Goal: Task Accomplishment & Management: Manage account settings

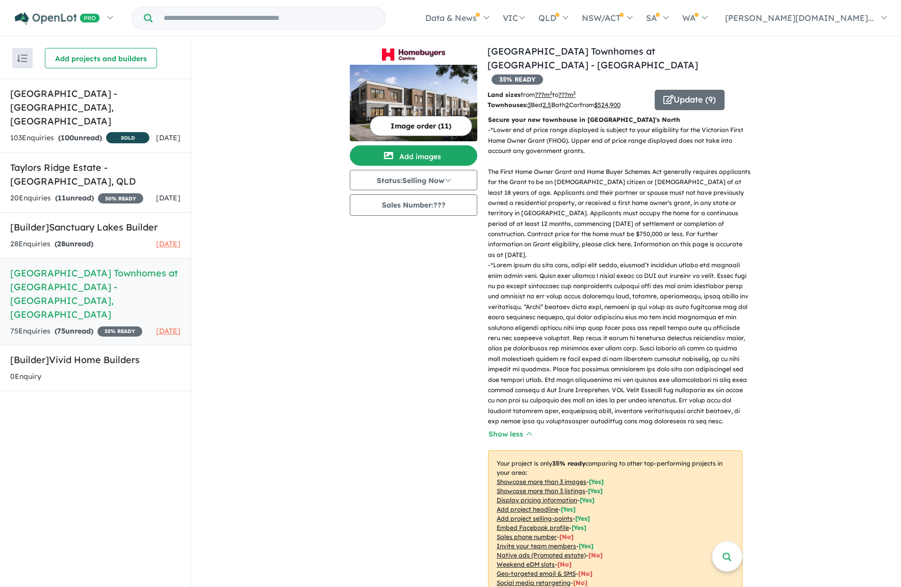
scroll to position [4, 0]
click at [697, 69] on h4 "View 3 projects in your account Homebuyers Centre Townhomes at [GEOGRAPHIC_DATA…" at bounding box center [615, 64] width 255 height 41
click at [695, 90] on button "Update ( 9 )" at bounding box center [690, 100] width 70 height 20
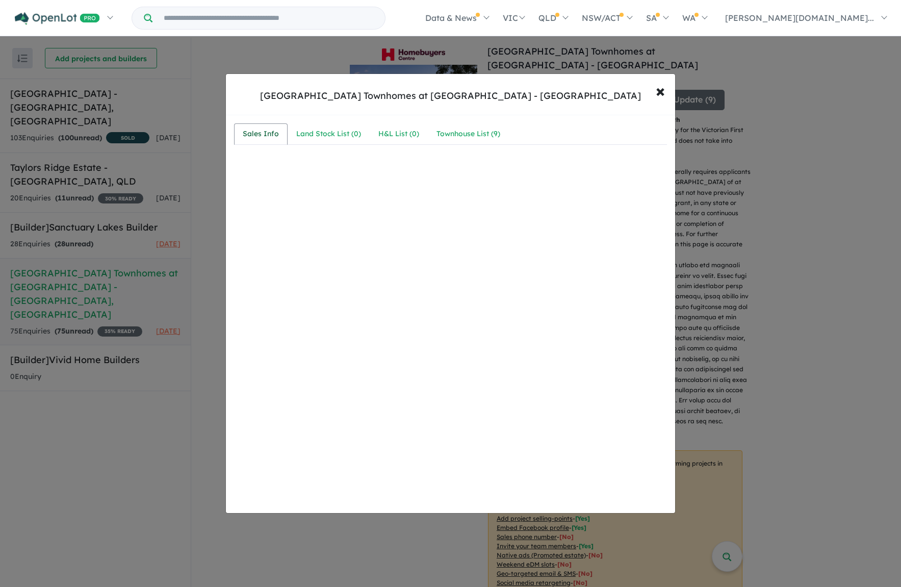
click at [256, 135] on div "Sales Info" at bounding box center [261, 134] width 36 height 12
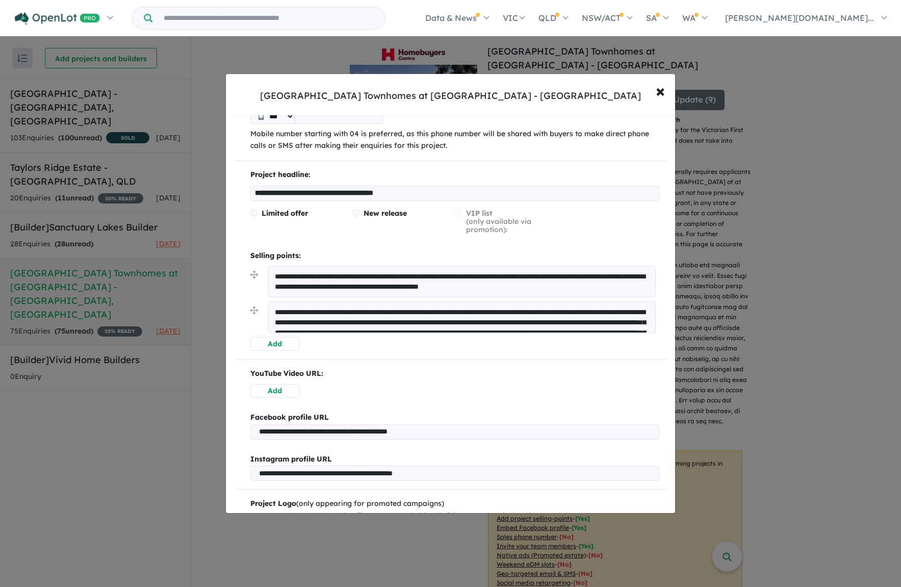
scroll to position [141, 0]
click at [656, 87] on span "×" at bounding box center [660, 91] width 9 height 22
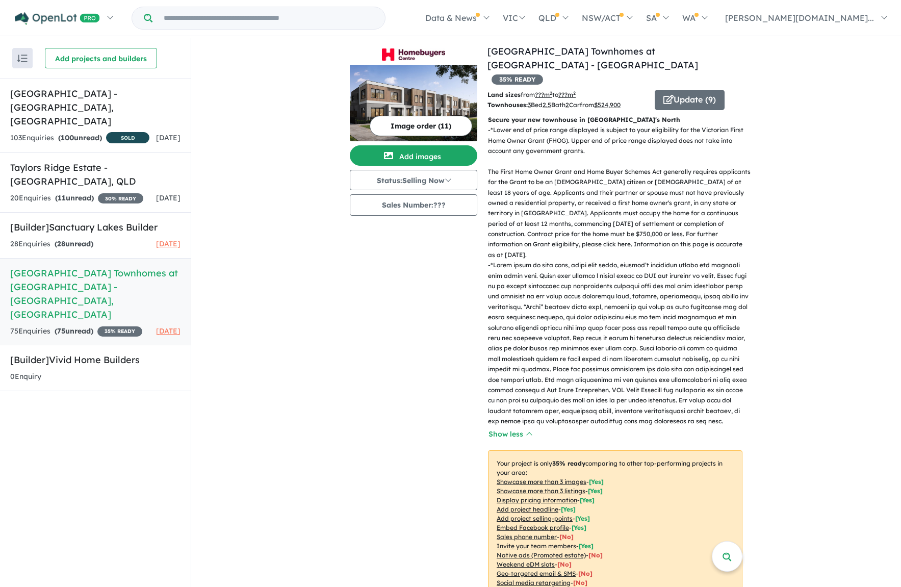
scroll to position [4, 0]
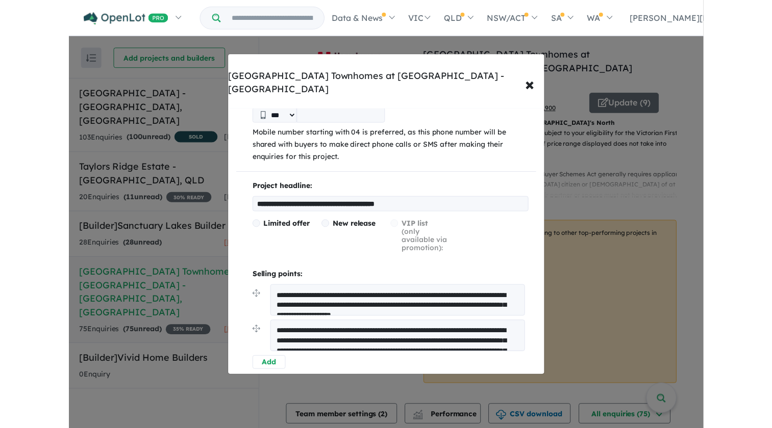
scroll to position [108, 0]
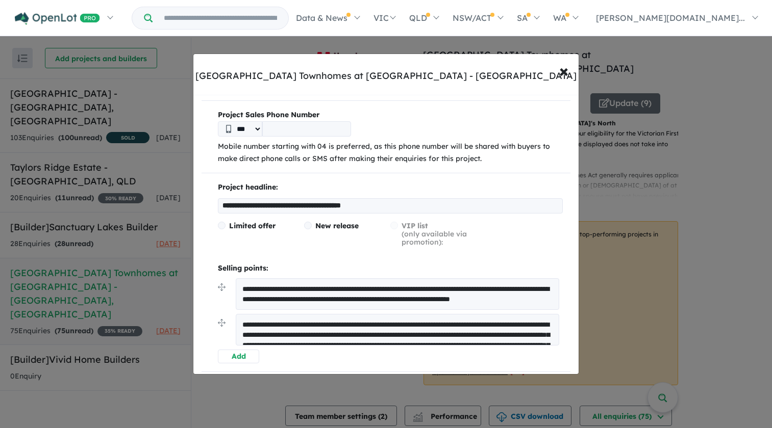
click at [323, 141] on p "Mobile number starting with 04 is preferred, as this phone number will be share…" at bounding box center [390, 153] width 345 height 24
click at [329, 121] on input "tel" at bounding box center [306, 128] width 89 height 15
click at [567, 72] on span "×" at bounding box center [563, 71] width 9 height 22
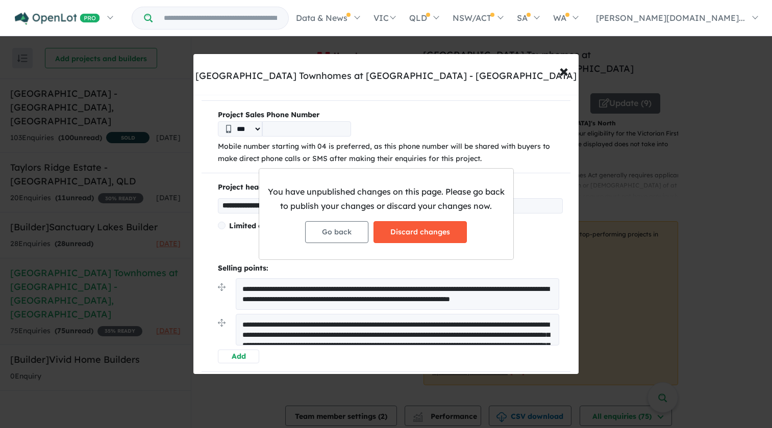
click at [408, 237] on button "Discard changes" at bounding box center [419, 232] width 93 height 22
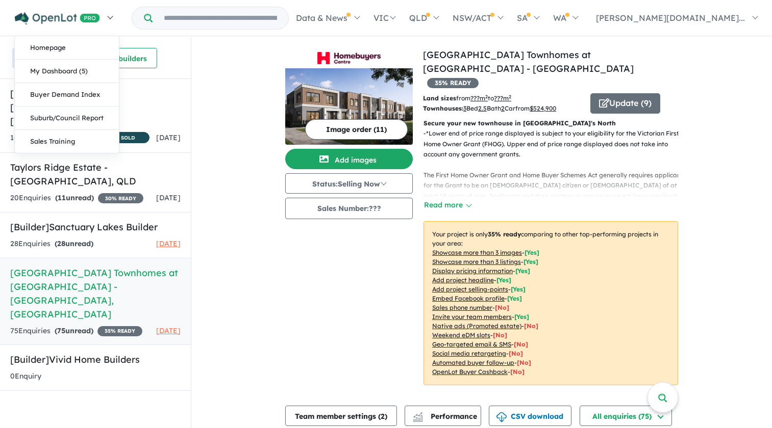
click at [66, 17] on img at bounding box center [57, 18] width 85 height 13
click at [78, 45] on link "Homepage" at bounding box center [67, 47] width 104 height 23
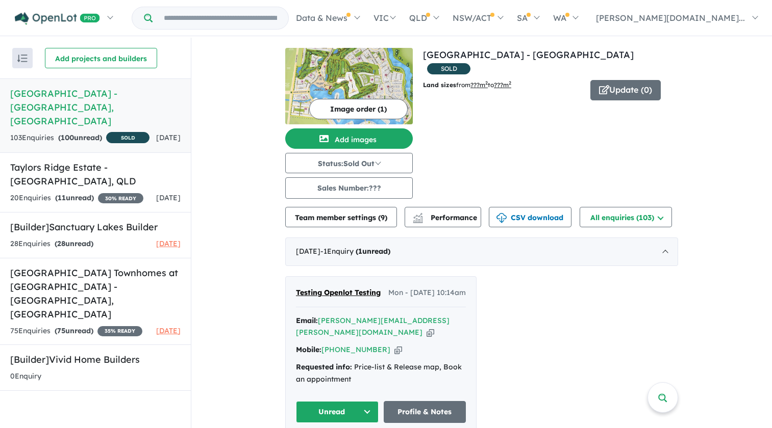
click at [129, 192] on div "20 Enquir ies ( 11 unread) 30 % READY" at bounding box center [76, 198] width 133 height 12
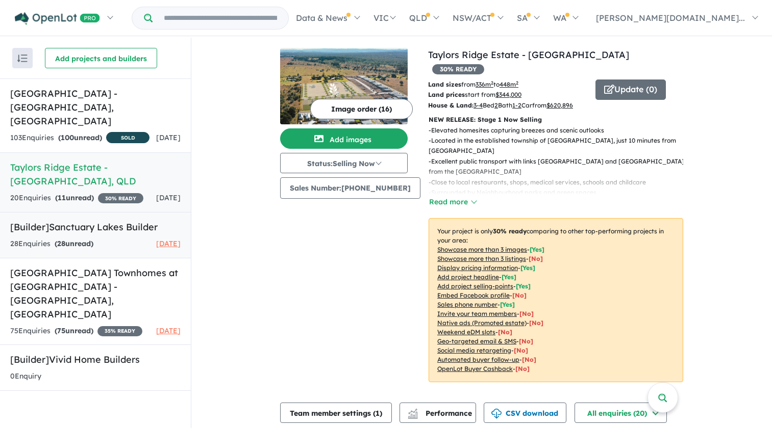
click at [126, 223] on h5 "[Builder] Sanctuary Lakes Builder" at bounding box center [95, 227] width 170 height 14
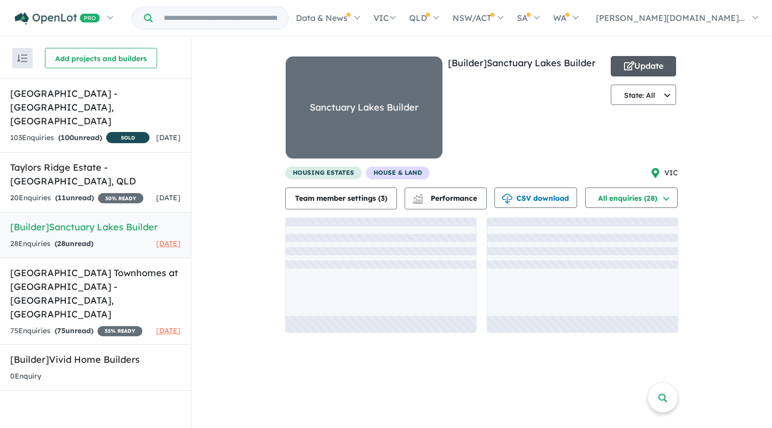
click at [644, 69] on button "Update" at bounding box center [642, 66] width 65 height 20
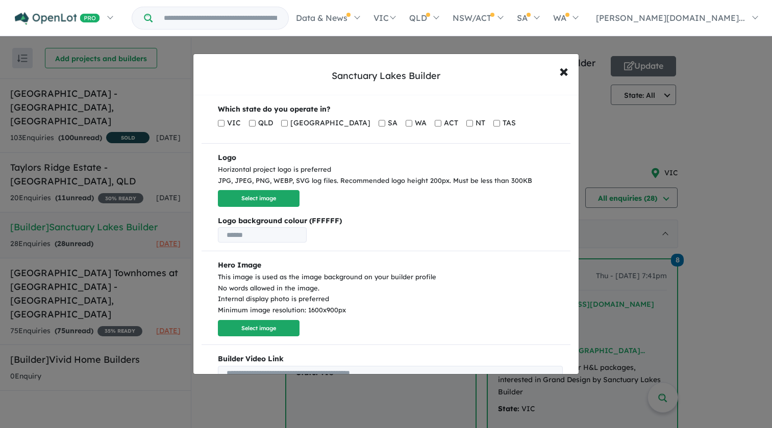
scroll to position [191, 0]
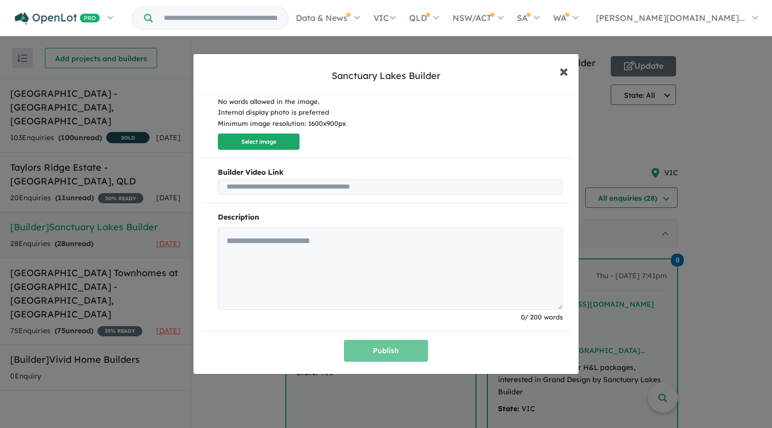
click at [564, 70] on span "×" at bounding box center [563, 71] width 9 height 22
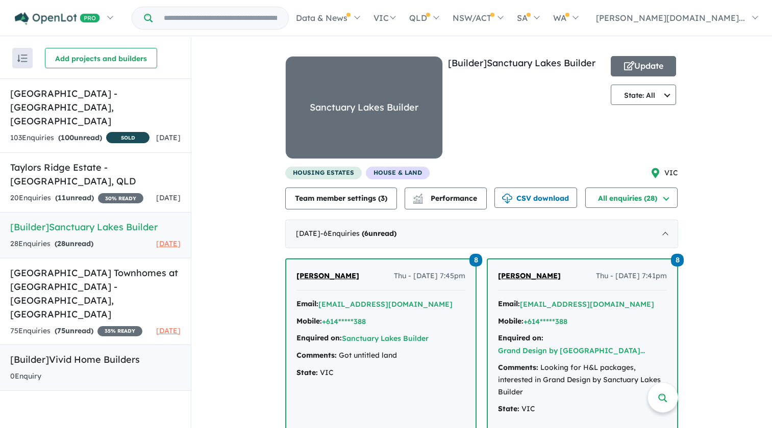
click at [41, 374] on div "0 Enquir y ( 0 unread)" at bounding box center [25, 377] width 31 height 12
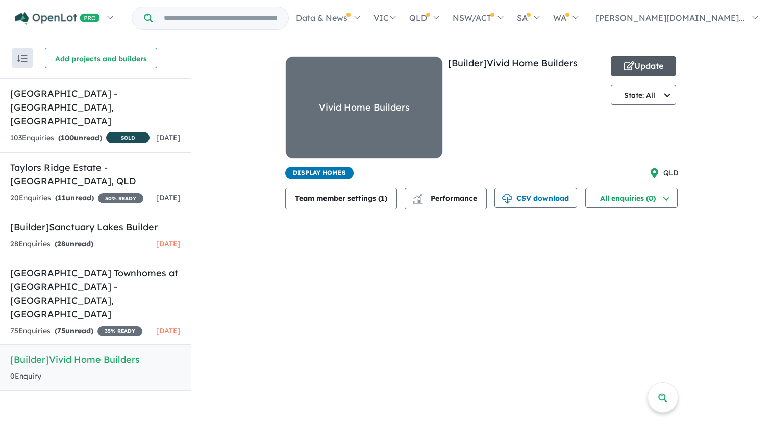
click at [649, 64] on button "Update" at bounding box center [642, 66] width 65 height 20
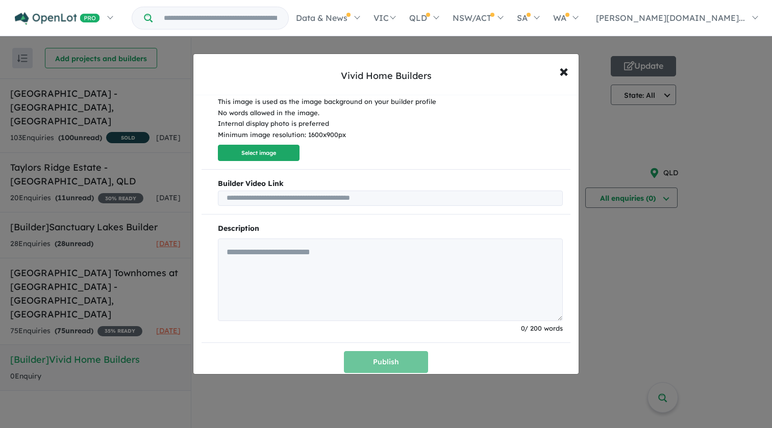
scroll to position [176, 0]
click at [151, 175] on div "Vivid Home Builders × Close Which state do you operate in? VIC QLD [GEOGRAPHIC_…" at bounding box center [386, 214] width 772 height 428
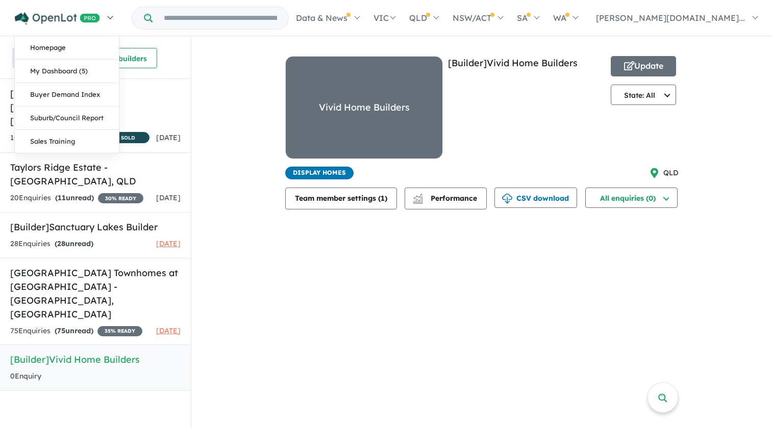
click at [89, 18] on img at bounding box center [57, 18] width 85 height 13
click at [80, 39] on link "Homepage" at bounding box center [67, 47] width 104 height 23
